Goal: Information Seeking & Learning: Learn about a topic

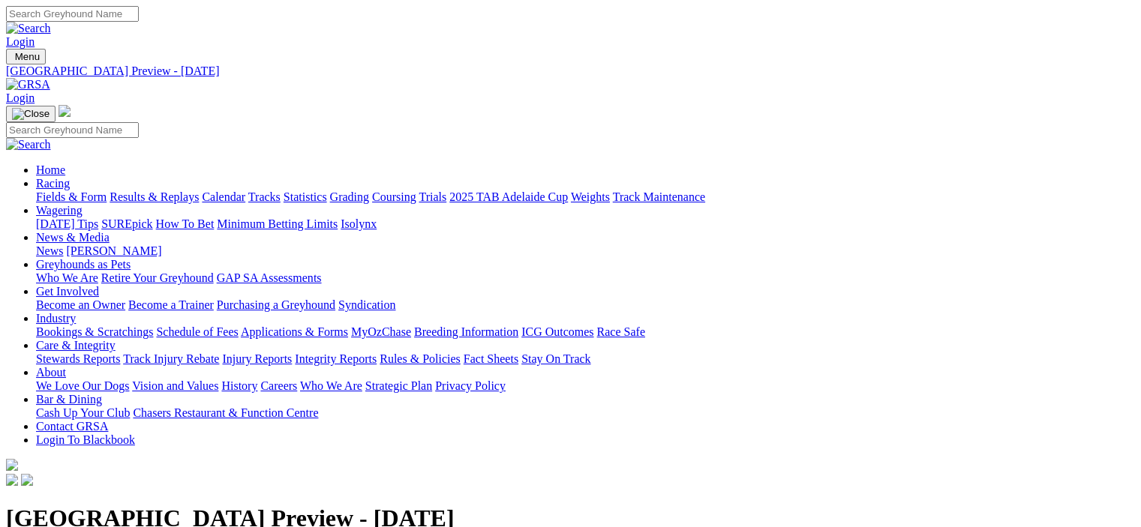
click at [50, 78] on img at bounding box center [28, 85] width 44 height 14
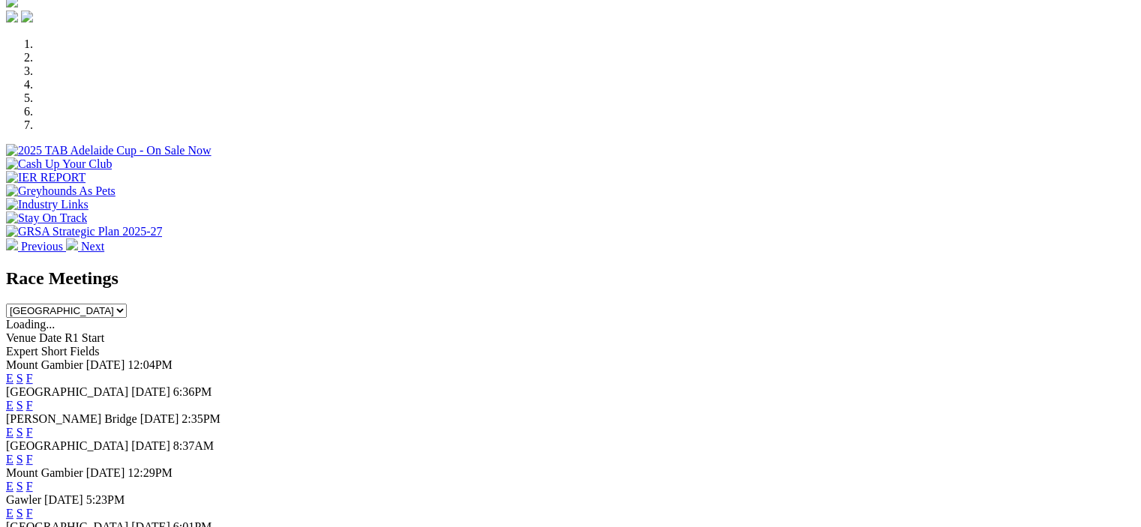
scroll to position [450, 0]
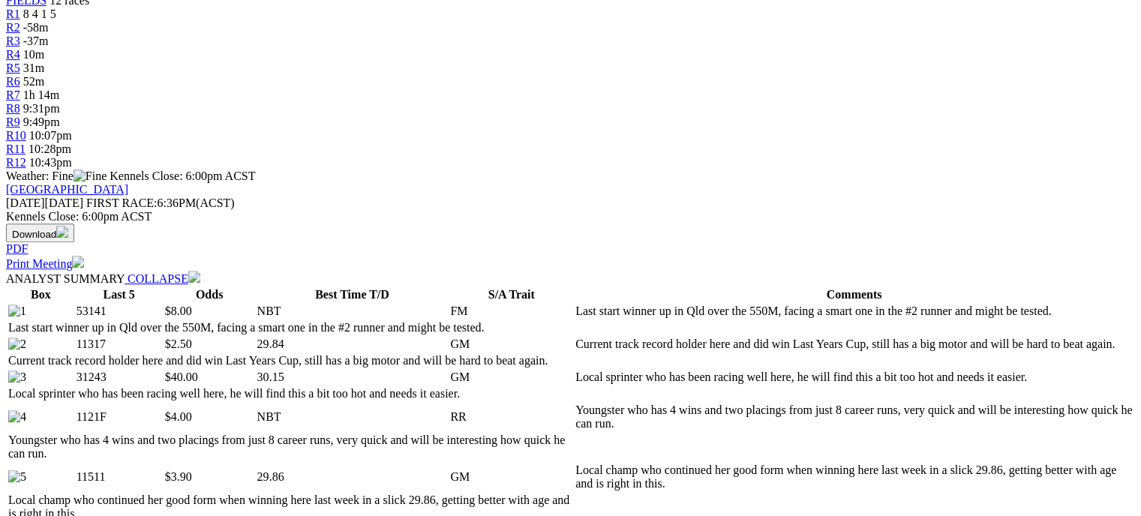
scroll to position [525, 0]
